Goal: Find specific page/section: Find specific page/section

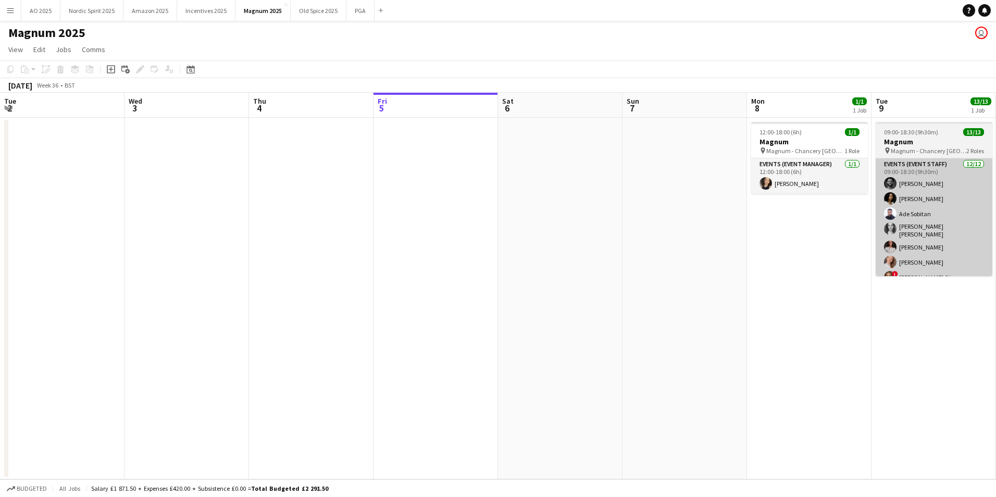
scroll to position [0, 255]
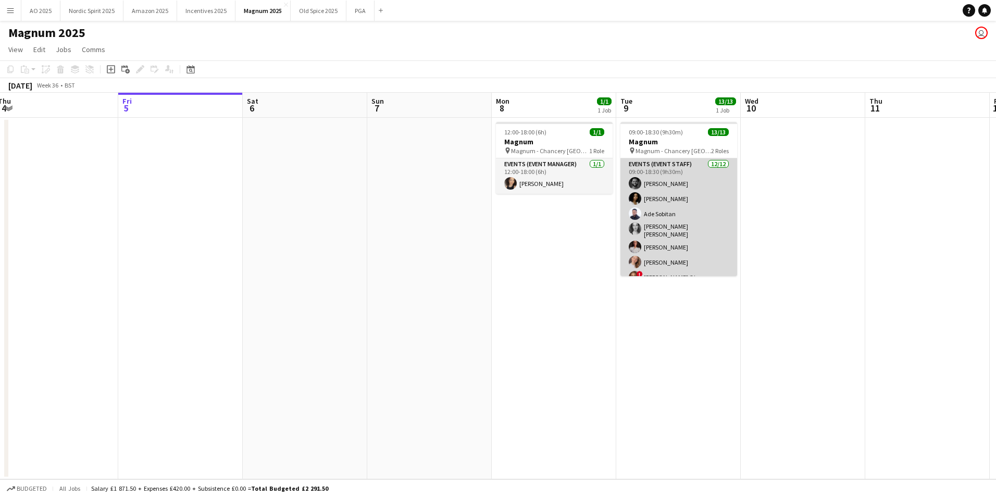
click at [664, 221] on app-card-role "Events (Event Staff) [DATE] 09:00-18:30 (9h30m) [PERSON_NAME] [PERSON_NAME] [PE…" at bounding box center [679, 262] width 117 height 208
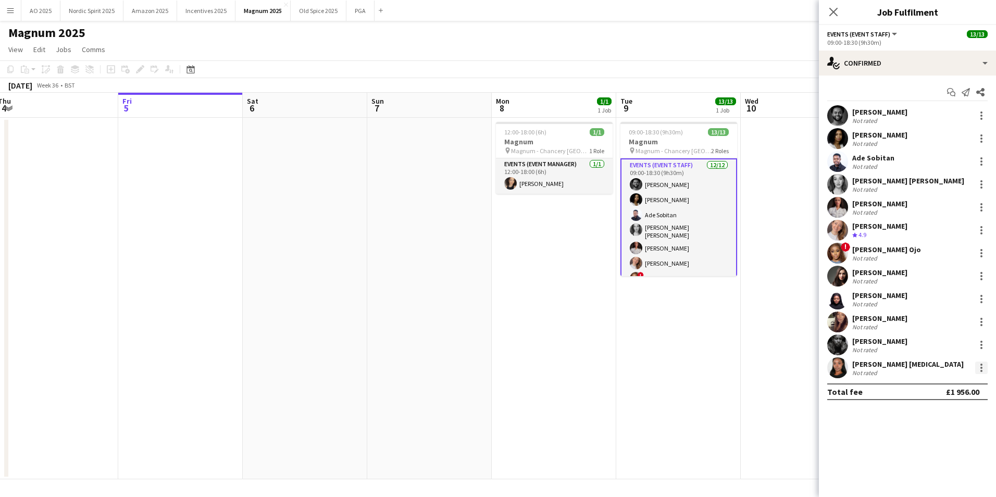
click at [980, 373] on div at bounding box center [982, 368] width 13 height 13
click at [937, 331] on button "Remove" at bounding box center [947, 323] width 81 height 25
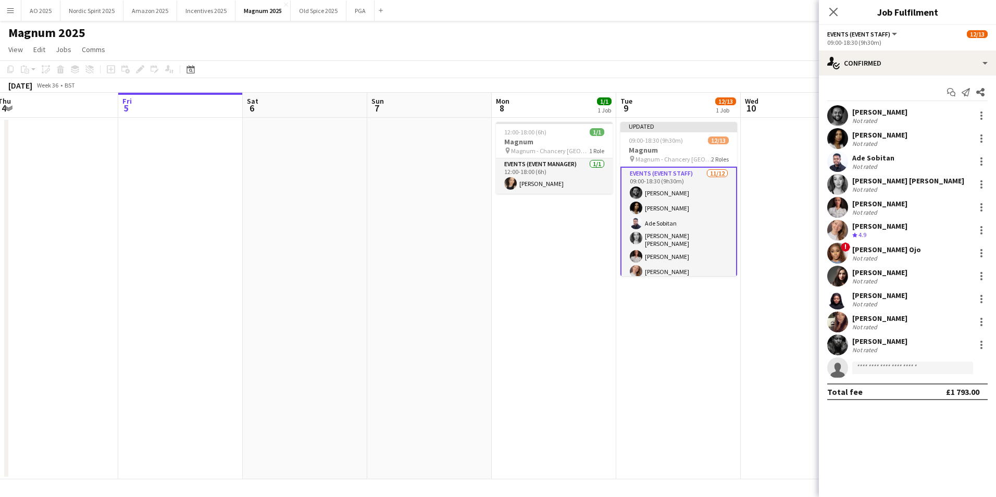
click at [810, 339] on app-date-cell at bounding box center [803, 299] width 125 height 362
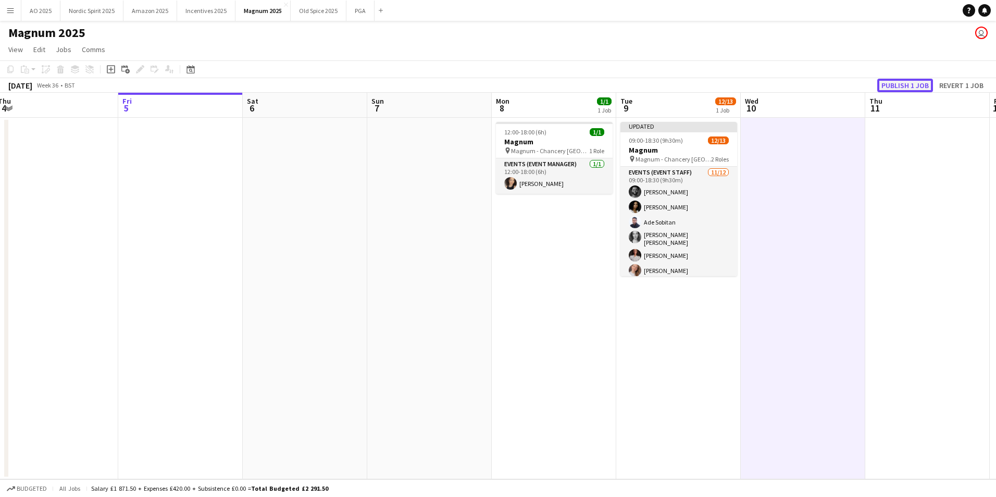
click at [920, 79] on button "Publish 1 job" at bounding box center [906, 86] width 56 height 14
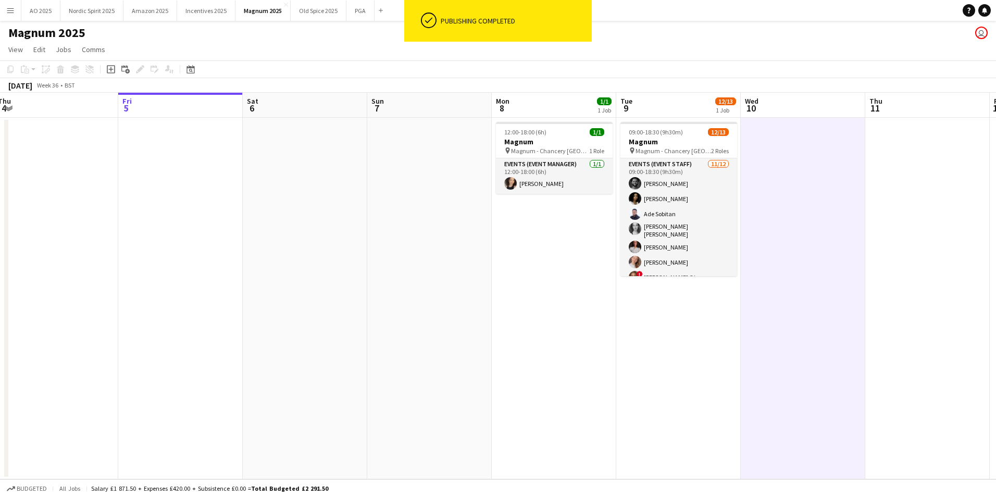
click at [6, 11] on app-icon "Menu" at bounding box center [10, 10] width 8 height 8
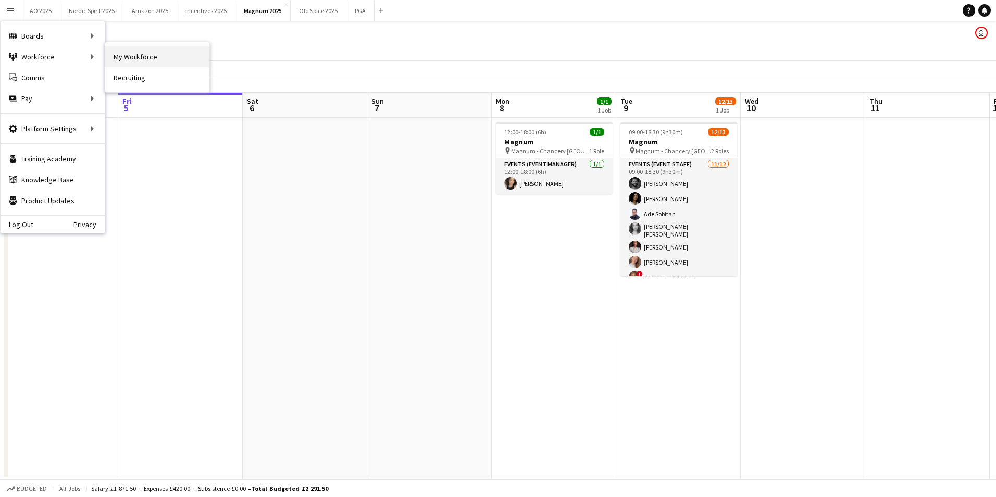
click at [199, 59] on link "My Workforce" at bounding box center [157, 56] width 104 height 21
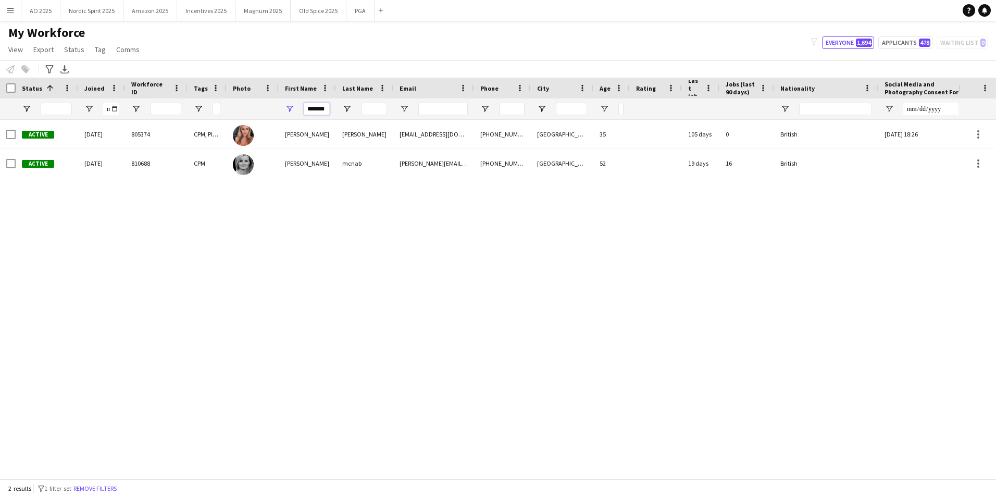
click at [324, 109] on input "*******" at bounding box center [317, 109] width 26 height 13
type input "*"
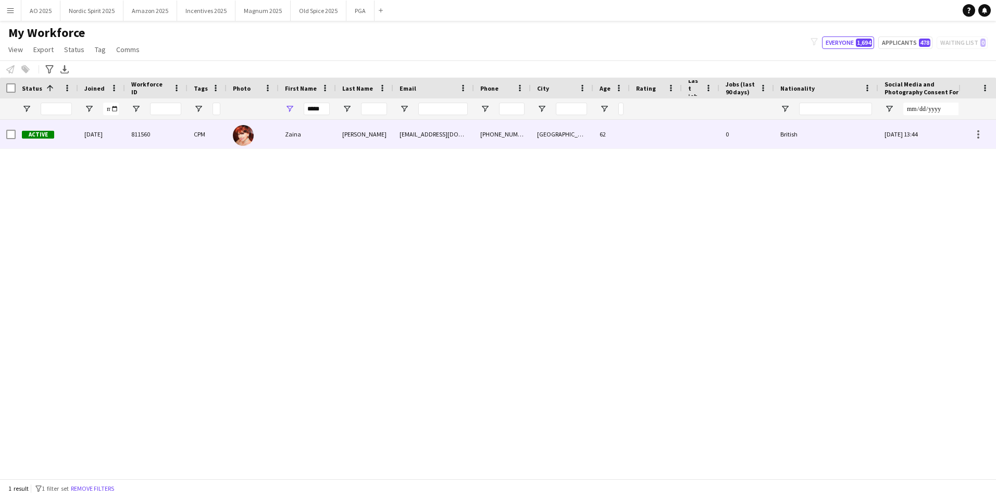
click at [325, 129] on div "Zaina" at bounding box center [307, 134] width 57 height 29
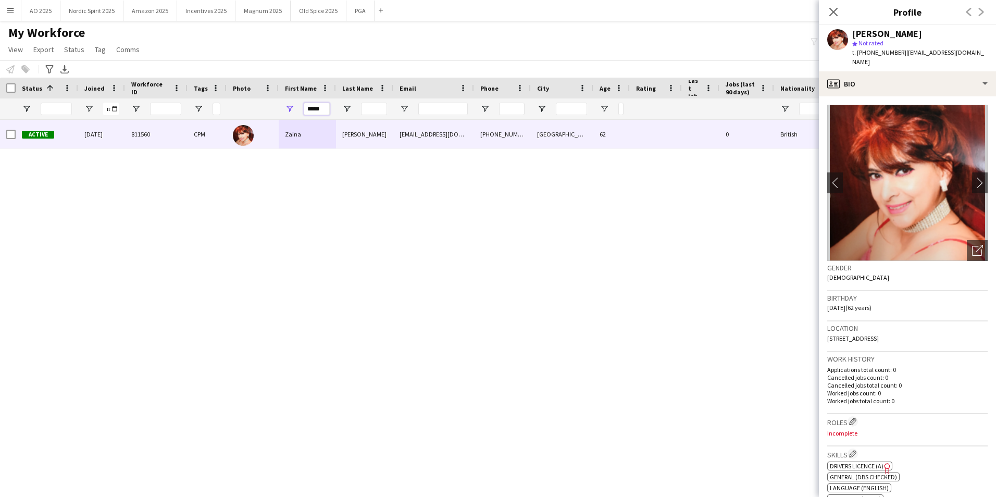
drag, startPoint x: 324, startPoint y: 114, endPoint x: 274, endPoint y: 108, distance: 50.8
click at [274, 108] on div "*****" at bounding box center [577, 108] width 1154 height 21
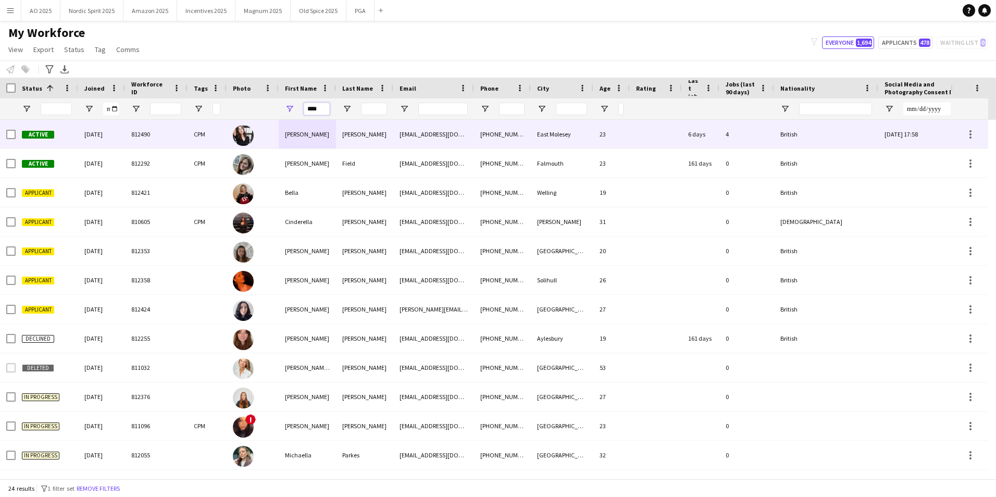
type input "****"
click at [292, 141] on div "[PERSON_NAME]" at bounding box center [307, 134] width 57 height 29
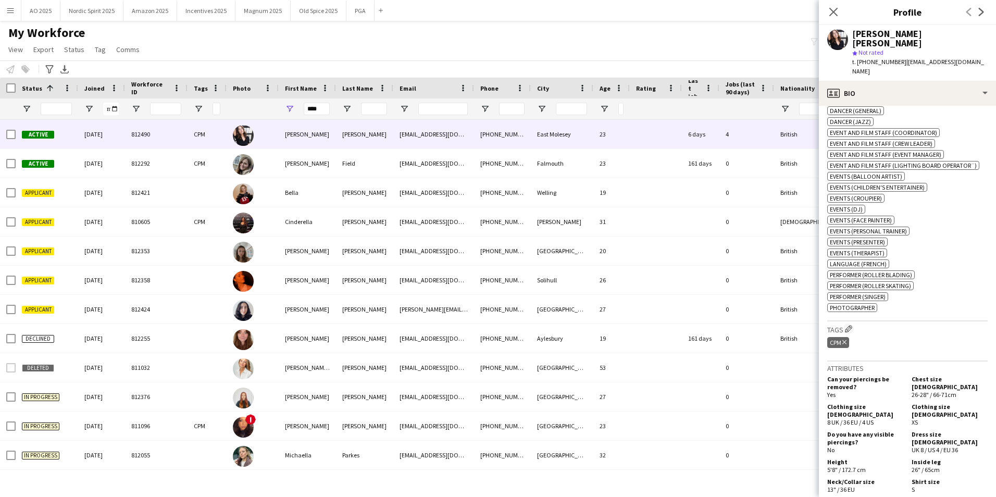
scroll to position [496, 0]
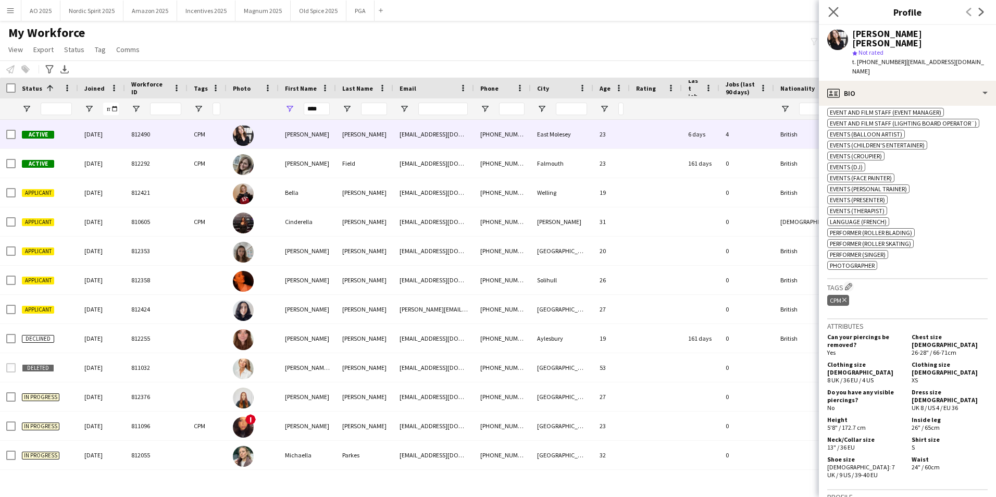
click at [831, 17] on app-icon "Close pop-in" at bounding box center [834, 12] width 15 height 15
